Goal: Browse casually: Explore the website without a specific task or goal

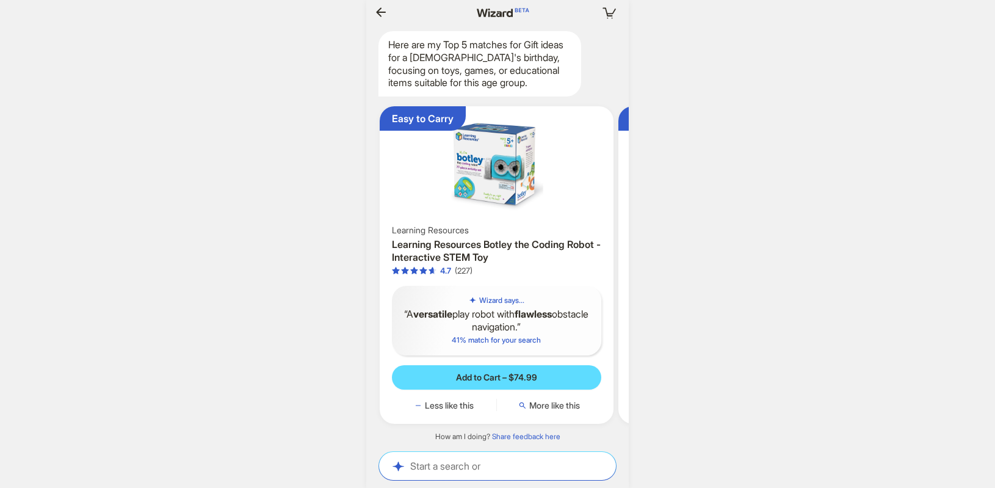
scroll to position [0, 932]
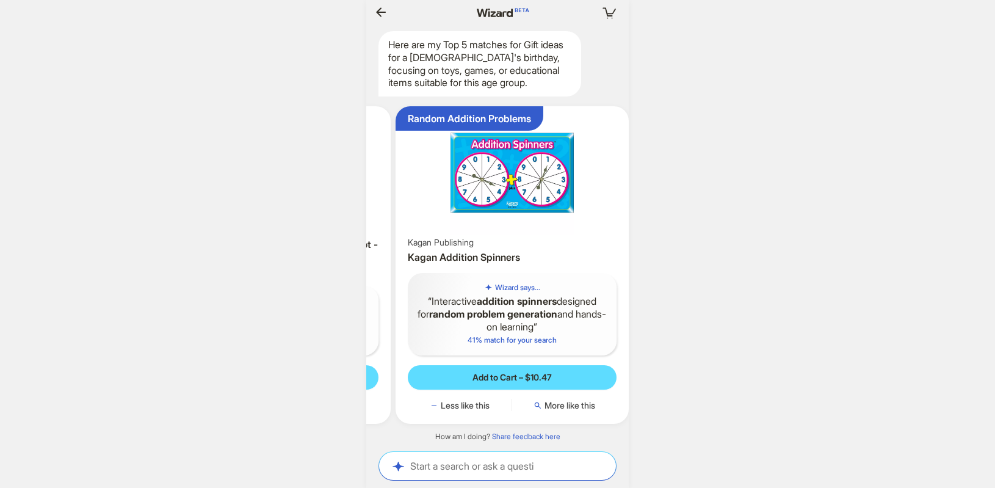
scroll to position [0, 939]
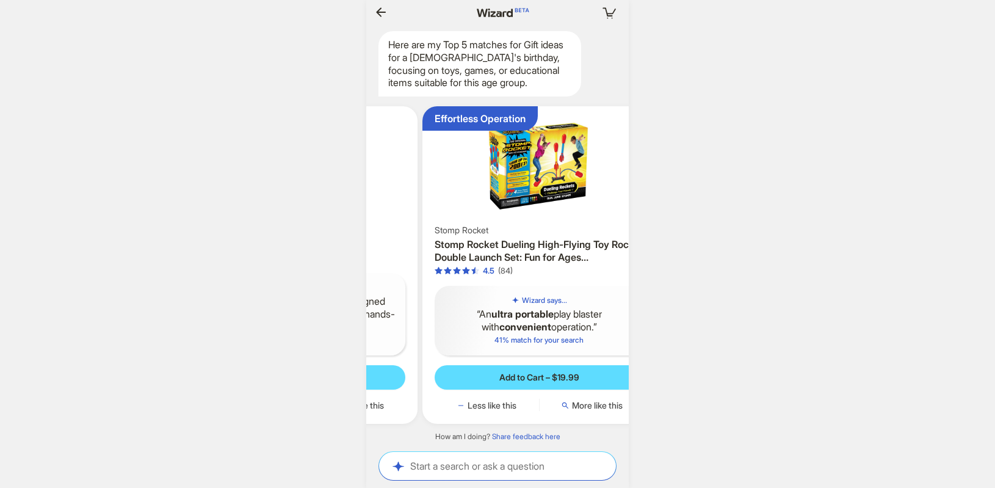
scroll to position [0, 545]
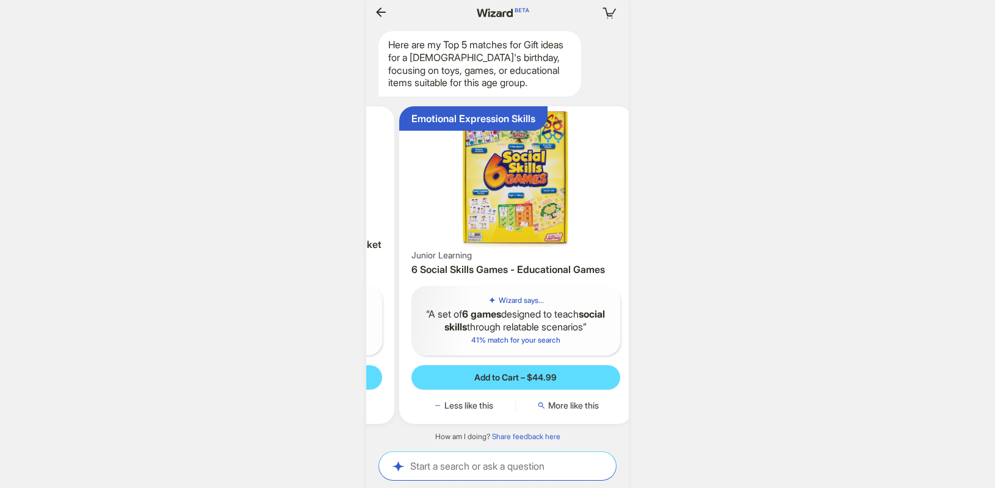
scroll to position [0, 952]
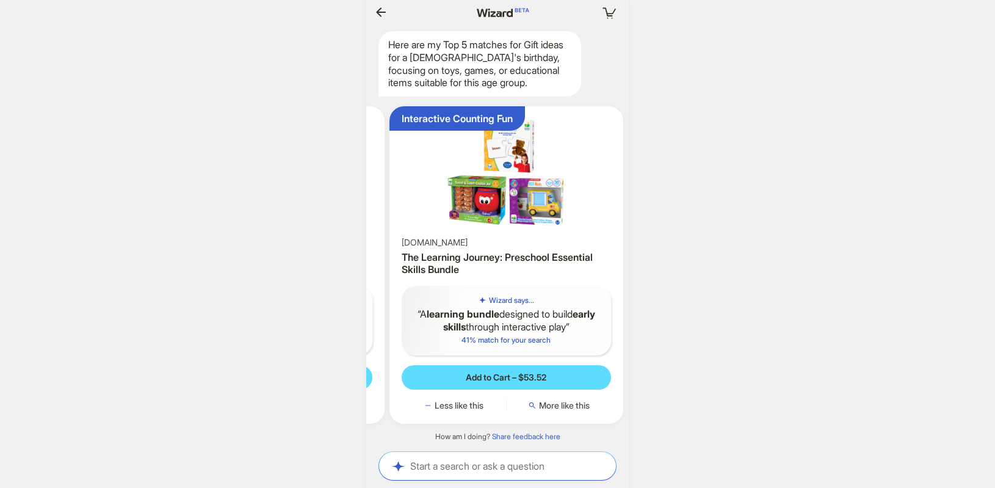
scroll to position [0, 1085]
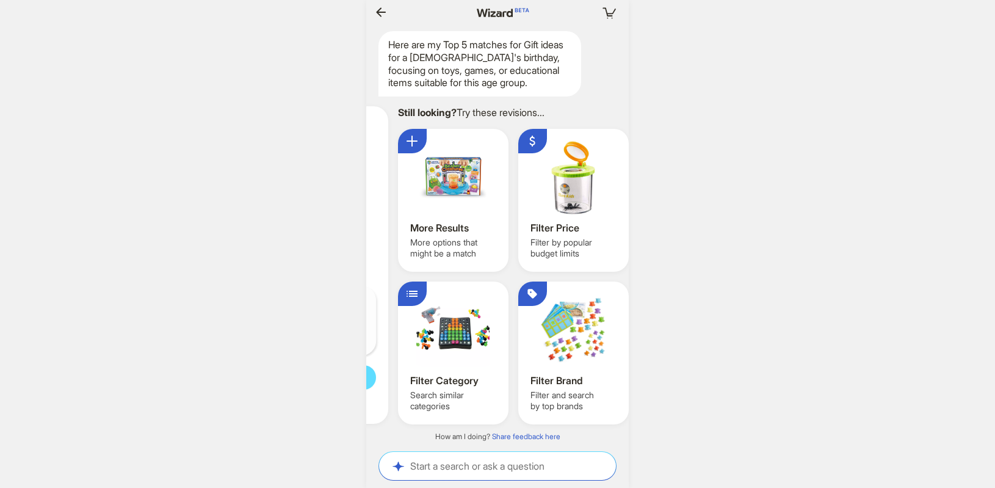
scroll to position [0, 1191]
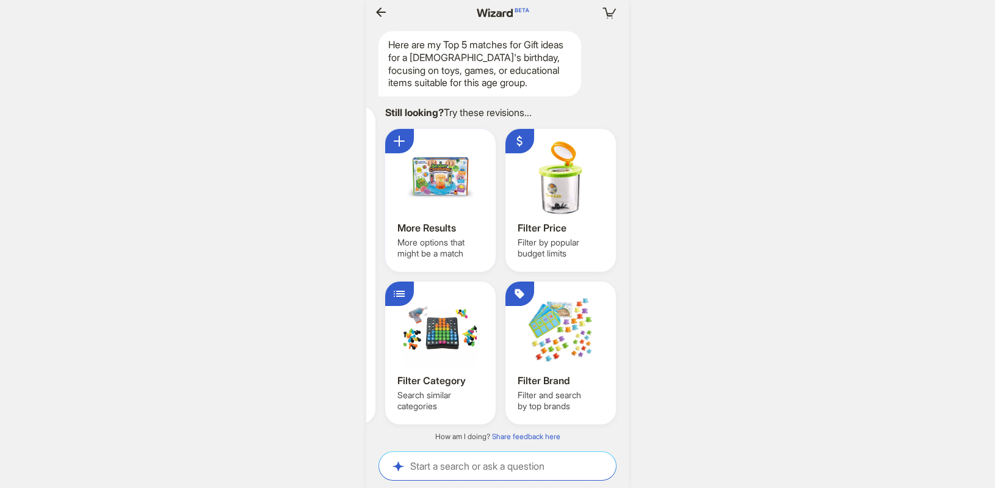
click at [423, 178] on div at bounding box center [440, 177] width 86 height 73
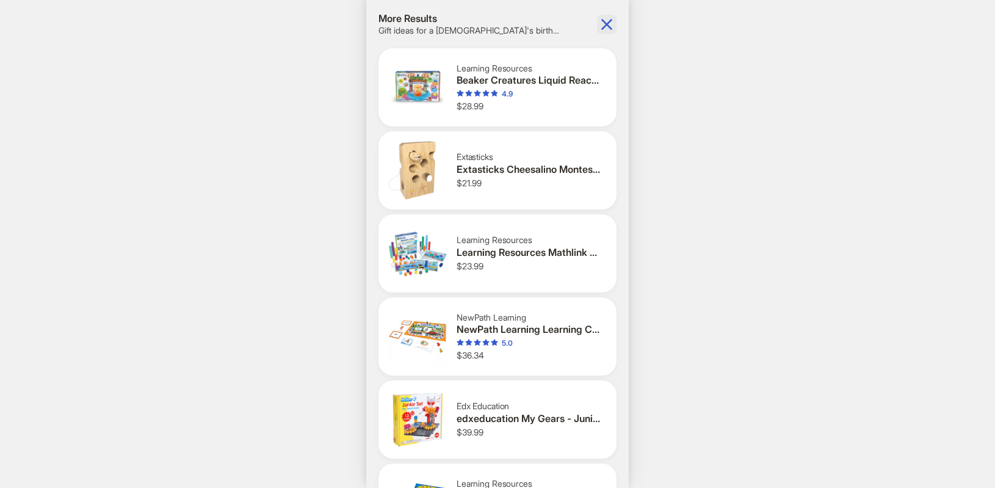
click at [605, 23] on icon "button" at bounding box center [606, 24] width 11 height 11
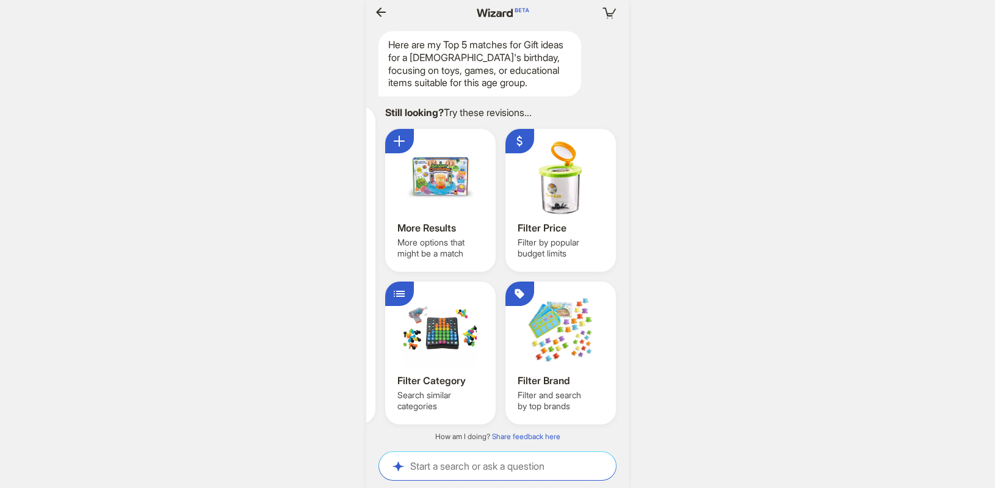
scroll to position [0, 1251]
